Goal: Information Seeking & Learning: Compare options

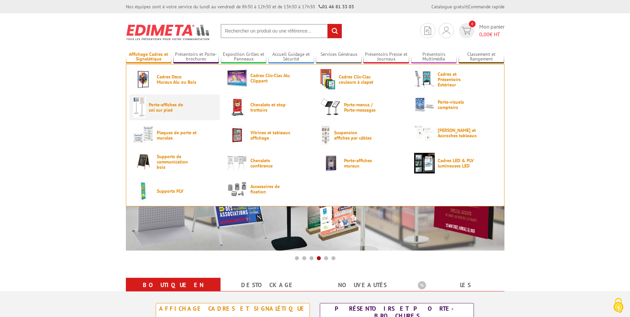
click at [156, 108] on span "Porte-affiches de sol sur pied" at bounding box center [169, 107] width 40 height 11
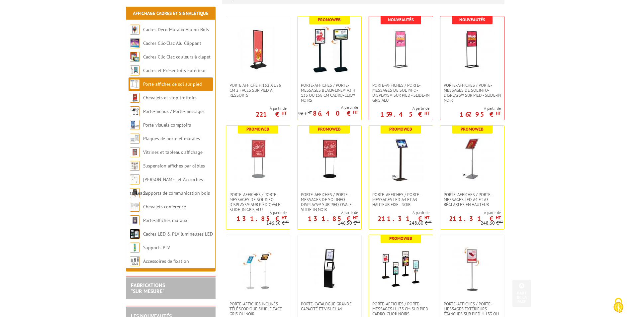
scroll to position [166, 0]
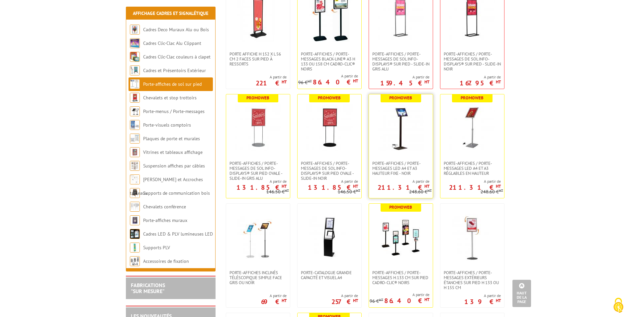
click at [401, 120] on img at bounding box center [401, 127] width 47 height 47
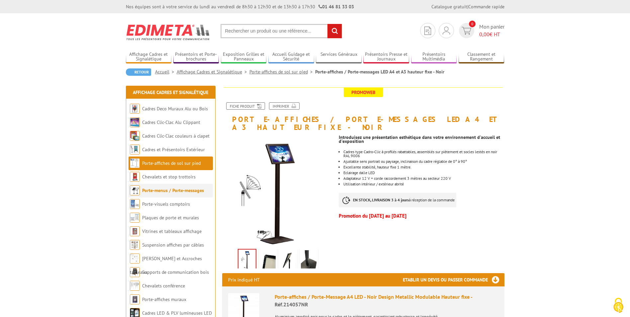
click at [179, 195] on li "Porte-menus / Porte-messages" at bounding box center [171, 191] width 84 height 14
drag, startPoint x: 179, startPoint y: 195, endPoint x: 134, endPoint y: 192, distance: 44.9
click at [134, 192] on img at bounding box center [135, 190] width 10 height 10
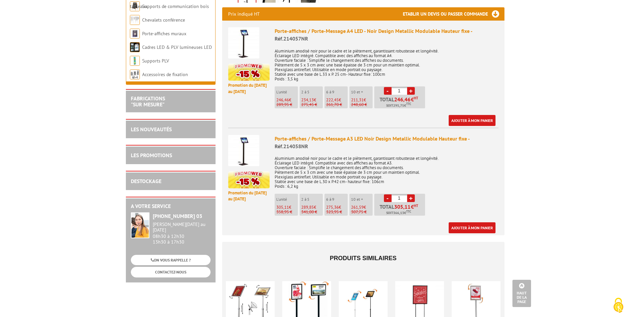
scroll to position [432, 0]
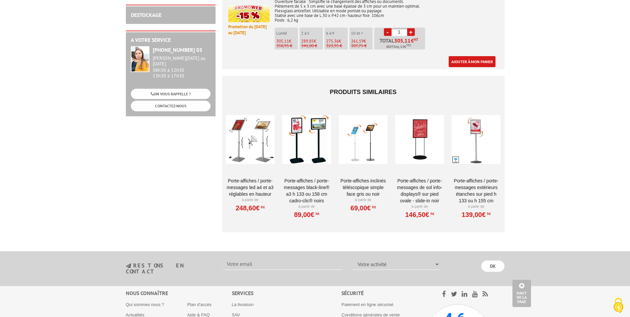
click at [364, 119] on div at bounding box center [363, 139] width 49 height 66
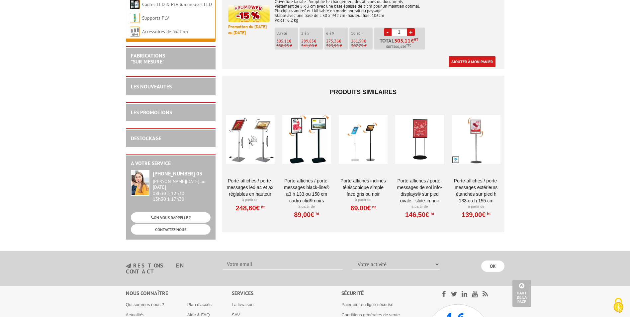
click at [310, 119] on div at bounding box center [306, 139] width 49 height 66
click at [256, 124] on div at bounding box center [250, 139] width 49 height 66
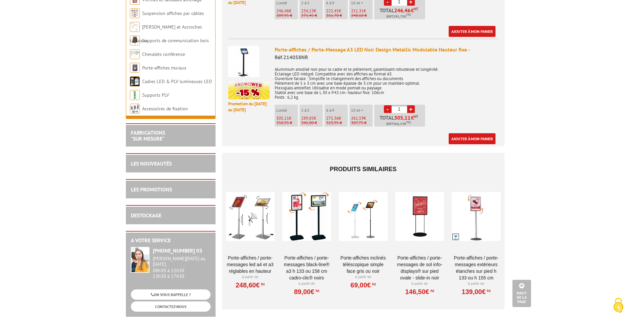
scroll to position [365, 0]
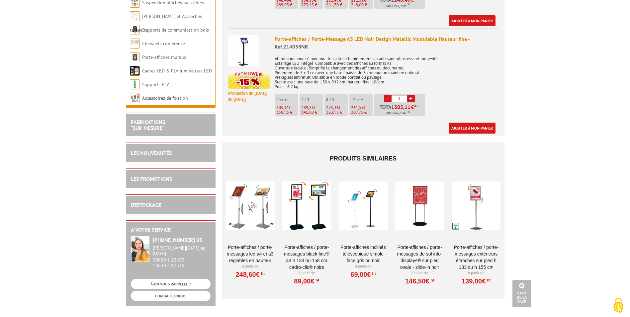
click at [373, 184] on div at bounding box center [363, 205] width 49 height 66
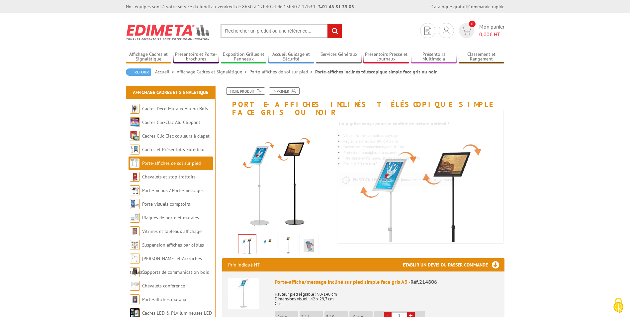
click at [226, 29] on input "text" at bounding box center [282, 31] width 122 height 14
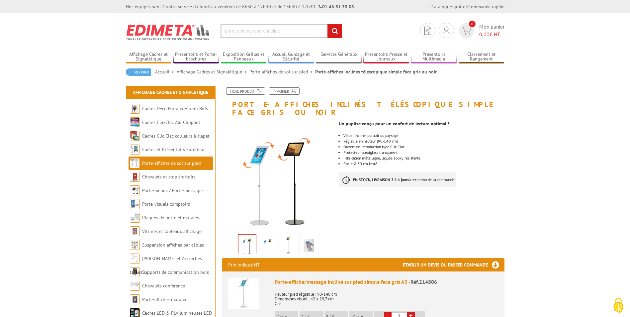
type input "porte affiches cadre incliné"
click at [335, 33] on input "rechercher" at bounding box center [335, 31] width 14 height 14
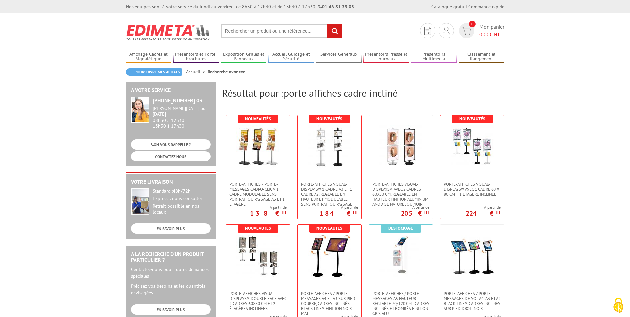
click at [271, 32] on input "text" at bounding box center [282, 31] width 122 height 14
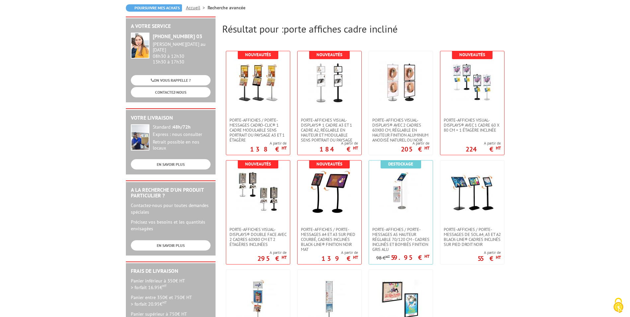
scroll to position [66, 0]
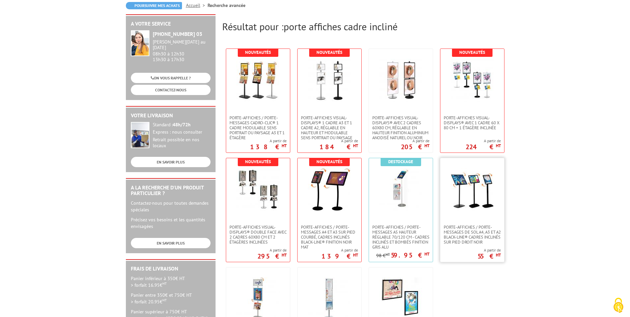
click at [468, 184] on img at bounding box center [472, 189] width 43 height 43
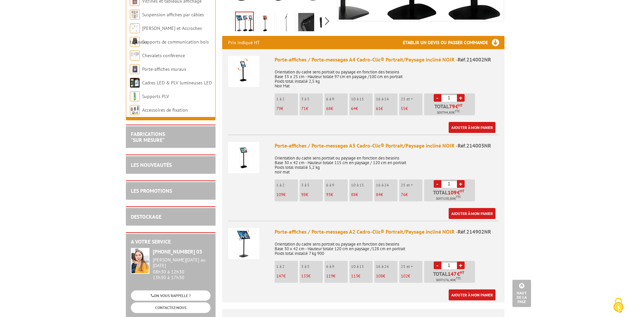
scroll to position [233, 0]
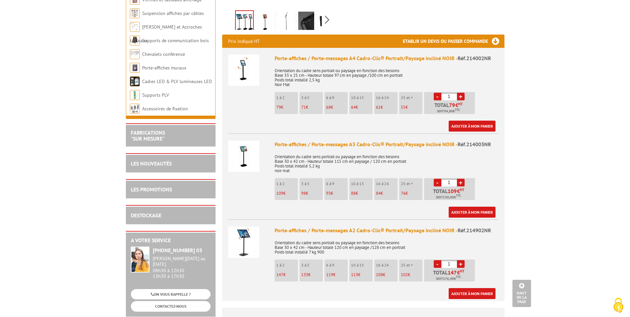
click at [253, 160] on img at bounding box center [243, 156] width 31 height 31
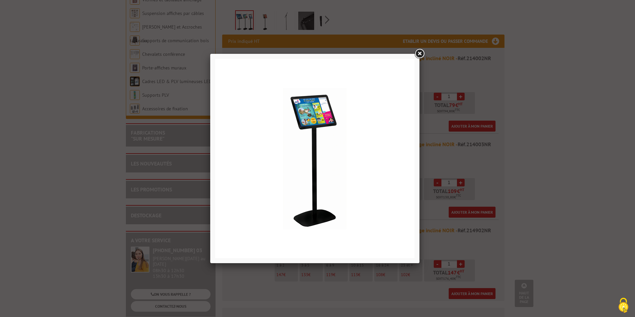
click at [426, 54] on div at bounding box center [317, 158] width 635 height 317
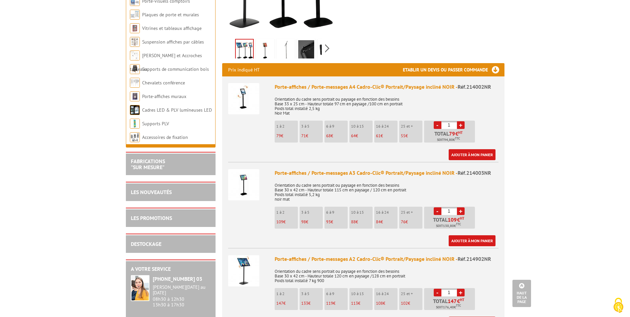
scroll to position [199, 0]
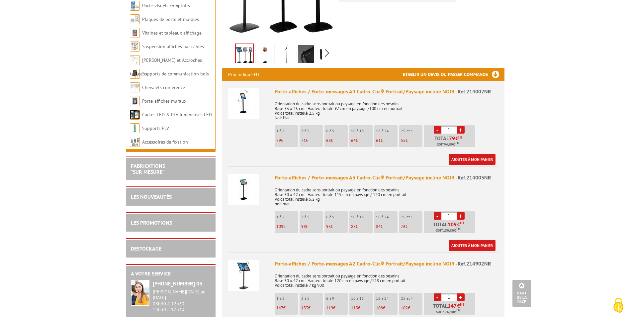
click at [248, 188] on img at bounding box center [243, 189] width 31 height 31
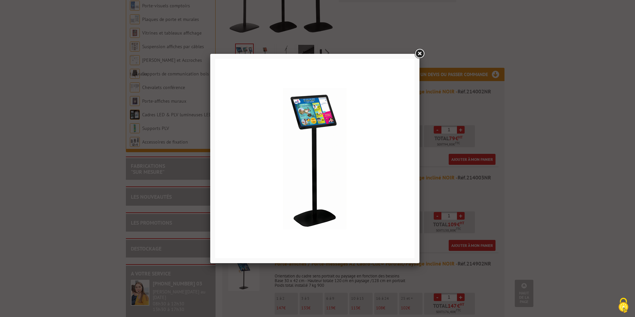
click at [422, 52] on link at bounding box center [420, 54] width 12 height 12
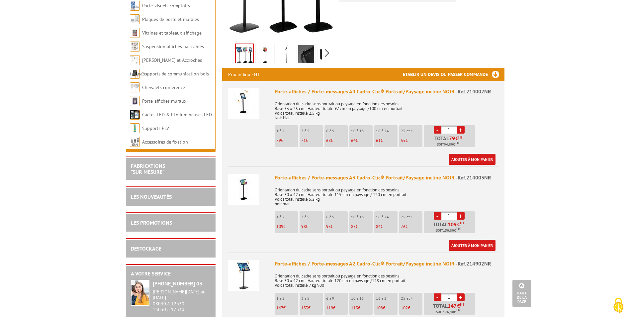
click at [315, 214] on li "3 à 5 98 €" at bounding box center [311, 222] width 23 height 22
click at [249, 183] on img at bounding box center [243, 189] width 31 height 31
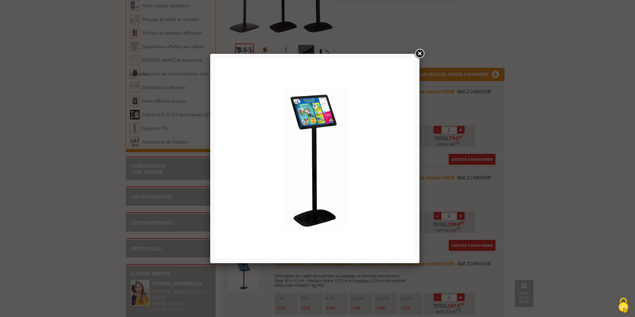
click at [422, 52] on link at bounding box center [420, 54] width 12 height 12
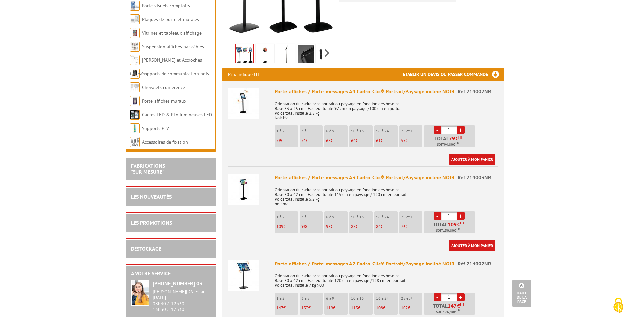
click at [379, 231] on div "Porte-affiches / Porte-messages A3 Cadro-Clic® Portrait/Paysage incliné NOIR - …" at bounding box center [387, 212] width 224 height 77
click at [242, 179] on img at bounding box center [243, 189] width 31 height 31
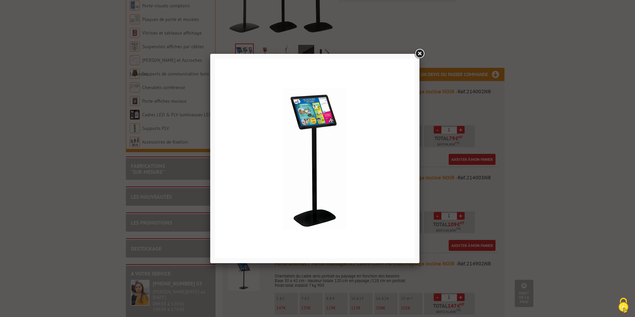
drag, startPoint x: 576, startPoint y: 199, endPoint x: 572, endPoint y: 199, distance: 3.7
click at [575, 199] on div at bounding box center [317, 158] width 635 height 317
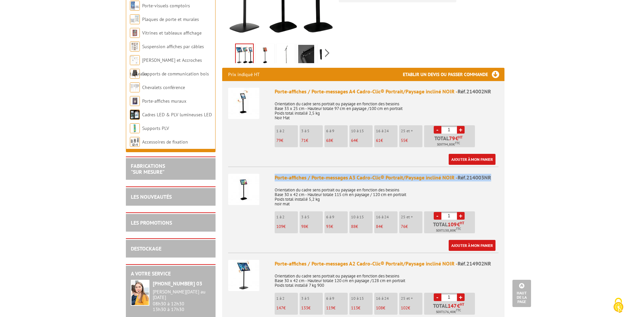
drag, startPoint x: 276, startPoint y: 169, endPoint x: 492, endPoint y: 173, distance: 215.6
click at [492, 174] on div "Porte-affiches / Porte-messages A3 Cadro-Clic® Portrait/Paysage incliné NOIR - …" at bounding box center [387, 178] width 224 height 8
copy div "Porte-affiches / Porte-messages A3 Cadro-Clic® Portrait/Paysage incliné NOIR - …"
